Goal: Task Accomplishment & Management: Manage account settings

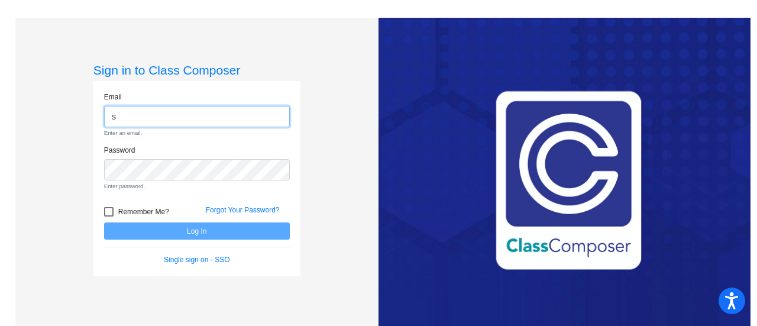
type input "[EMAIL_ADDRESS][DOMAIN_NAME]"
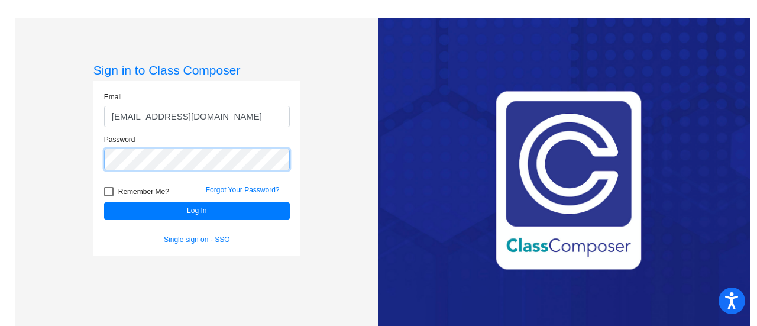
click at [104, 202] on button "Log In" at bounding box center [197, 210] width 186 height 17
click at [196, 237] on link "Single sign on - SSO" at bounding box center [197, 239] width 66 height 8
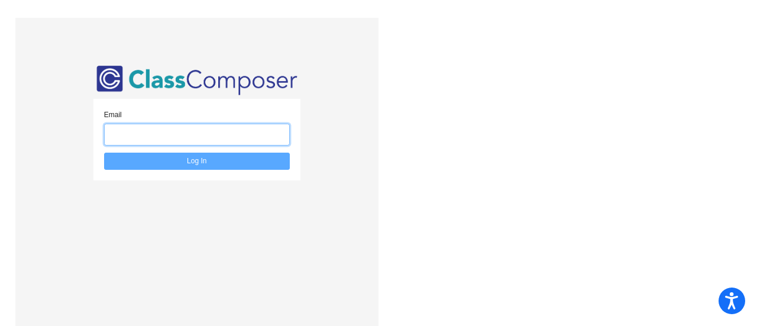
click at [254, 138] on input "email" at bounding box center [197, 135] width 186 height 22
type input "[EMAIL_ADDRESS][DOMAIN_NAME]"
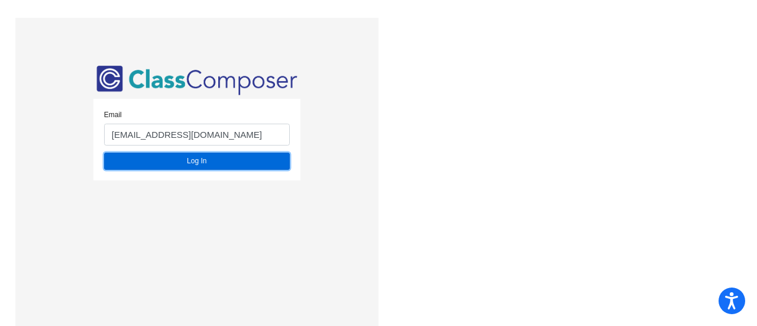
click at [213, 160] on button "Log In" at bounding box center [197, 161] width 186 height 17
